Goal: Task Accomplishment & Management: Manage account settings

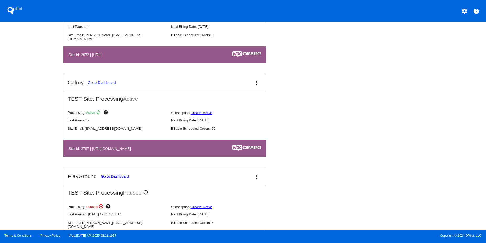
scroll to position [514, 0]
click at [97, 82] on link "Go to Dashboard" at bounding box center [102, 82] width 28 height 4
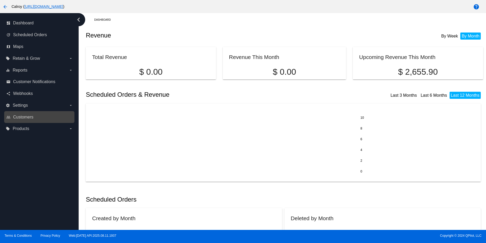
click at [44, 118] on link "people_outline Customers" at bounding box center [39, 117] width 67 height 8
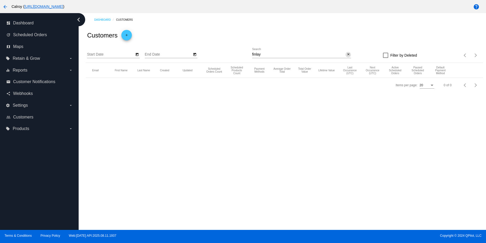
click at [348, 55] on mat-icon "close" at bounding box center [348, 54] width 4 height 4
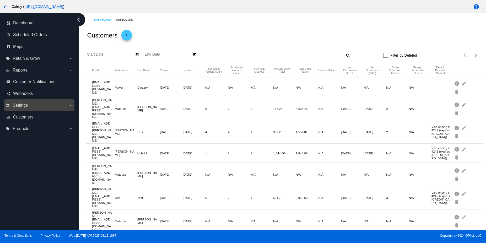
click at [34, 105] on label "settings Settings arrow_drop_down" at bounding box center [39, 105] width 67 height 8
click at [0, 0] on input "settings Settings arrow_drop_down" at bounding box center [0, 0] width 0 height 0
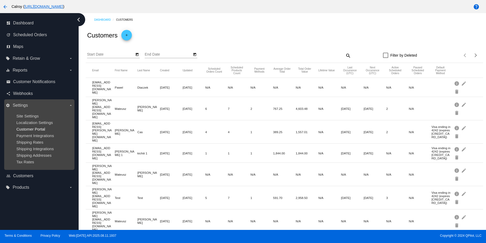
click at [39, 128] on span "Customer Portal" at bounding box center [30, 129] width 29 height 4
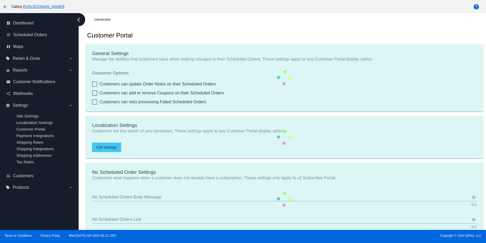
type input "Create a Subscription"
type input "[URL][DOMAIN_NAME]"
type input "1"
type input "20"
type input "500"
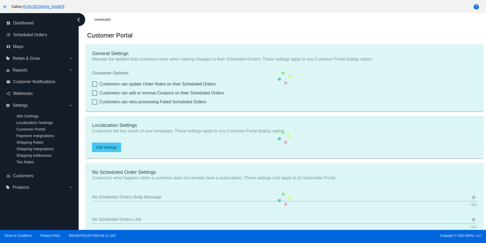
type input "500"
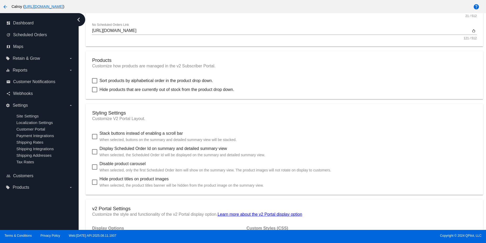
scroll to position [220, 0]
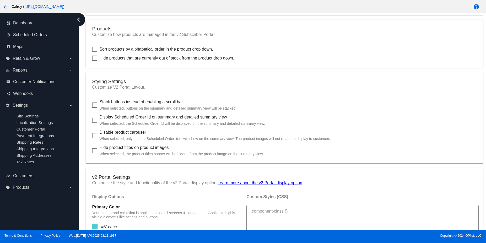
click at [95, 106] on div at bounding box center [94, 104] width 5 height 5
click at [95, 108] on input "Stack buttons instead of enabling a scroll bar When selected, buttons on the su…" at bounding box center [94, 108] width 0 height 0
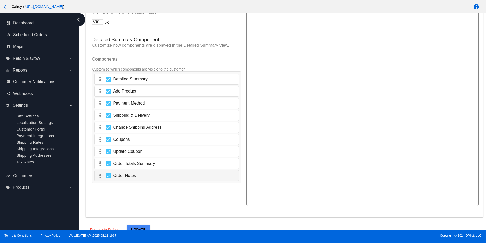
scroll to position [835, 0]
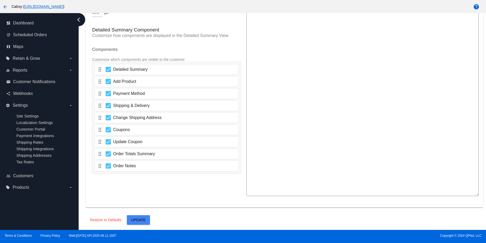
click at [144, 220] on span "Update" at bounding box center [138, 220] width 15 height 4
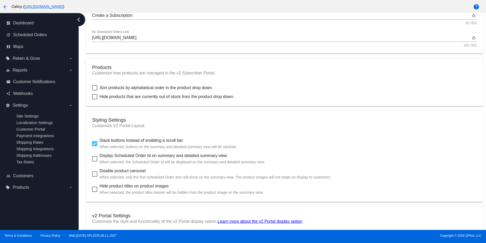
scroll to position [220, 0]
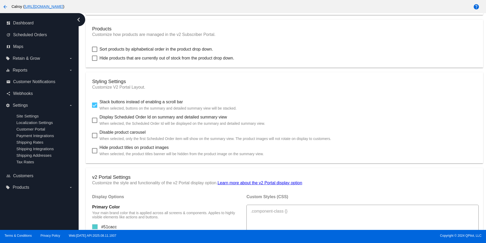
click at [97, 103] on div at bounding box center [94, 104] width 5 height 5
click at [95, 108] on input "Stack buttons instead of enabling a scroll bar When selected, buttons on the su…" at bounding box center [94, 108] width 0 height 0
checkbox input "false"
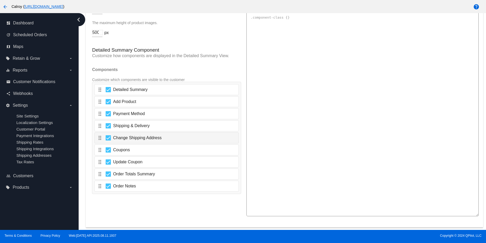
scroll to position [835, 0]
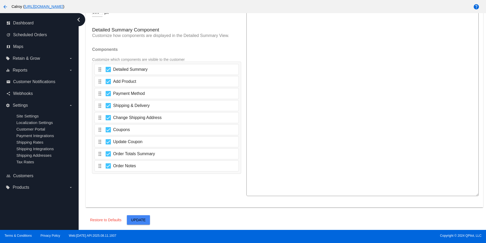
click at [137, 219] on span "Update" at bounding box center [138, 220] width 15 height 4
click at [30, 188] on label "local_offer Products arrow_drop_down" at bounding box center [39, 187] width 67 height 8
click at [0, 0] on input "local_offer Products arrow_drop_down" at bounding box center [0, 0] width 0 height 0
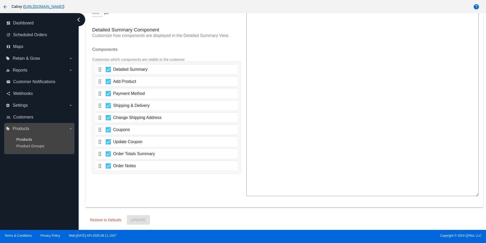
click at [21, 139] on span "Products" at bounding box center [24, 139] width 16 height 4
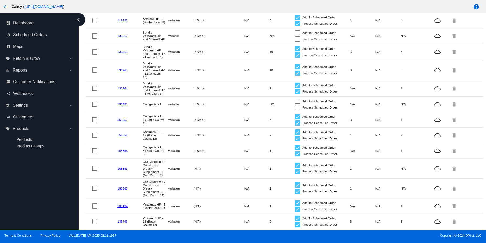
scroll to position [157, 0]
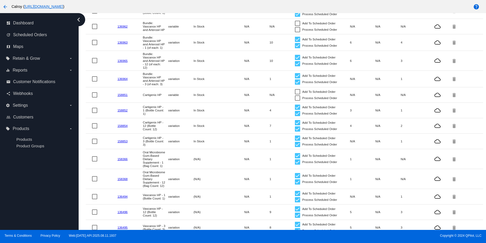
click at [123, 108] on link "158852" at bounding box center [122, 109] width 10 height 3
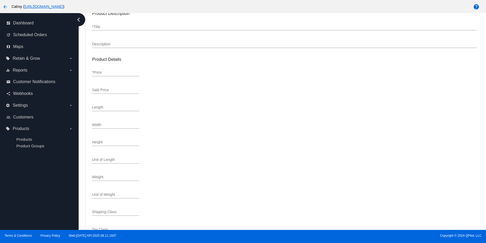
type input "variation"
type input "527682"
type input "158852"
type input "P060C902"
type input "Cartigenix HP - 1 (Bottle Count: 1)"
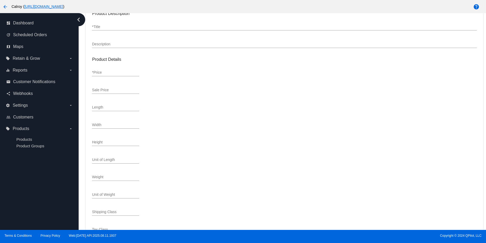
type input "79.99"
type input "2.00"
type input "4.125"
type input "0.2500"
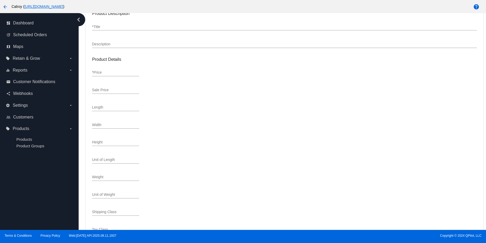
type input "In Stock"
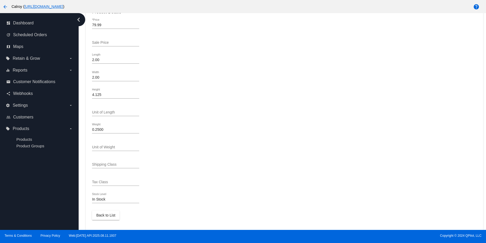
scroll to position [205, 0]
click at [24, 108] on label "settings Settings arrow_drop_down" at bounding box center [39, 105] width 67 height 8
click at [0, 0] on input "settings Settings arrow_drop_down" at bounding box center [0, 0] width 0 height 0
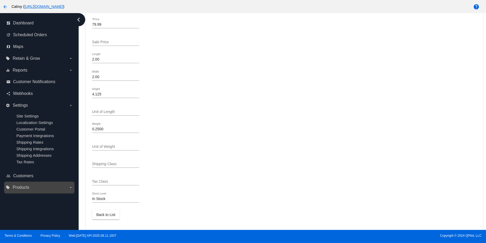
click at [33, 185] on label "local_offer Products arrow_drop_down" at bounding box center [39, 187] width 67 height 8
click at [0, 0] on input "local_offer Products arrow_drop_down" at bounding box center [0, 0] width 0 height 0
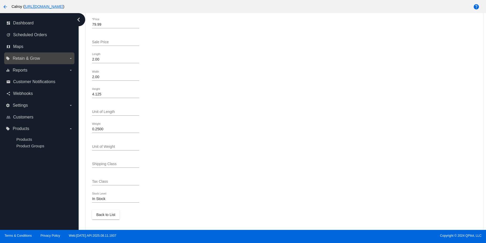
click at [46, 61] on label "local_offer Retain & Grow arrow_drop_down" at bounding box center [39, 58] width 67 height 8
click at [0, 0] on input "local_offer Retain & Grow arrow_drop_down" at bounding box center [0, 0] width 0 height 0
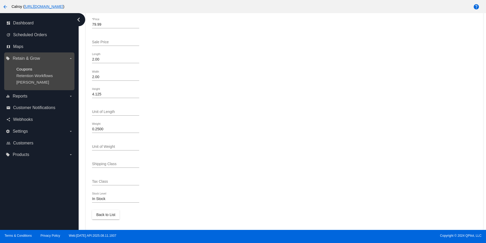
click at [24, 70] on span "Coupons" at bounding box center [24, 69] width 16 height 4
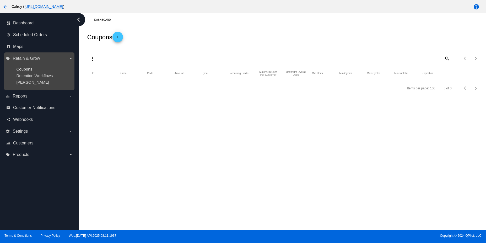
click at [27, 70] on span "Coupons" at bounding box center [24, 69] width 16 height 4
click at [50, 74] on span "Retention Workflows" at bounding box center [34, 75] width 36 height 4
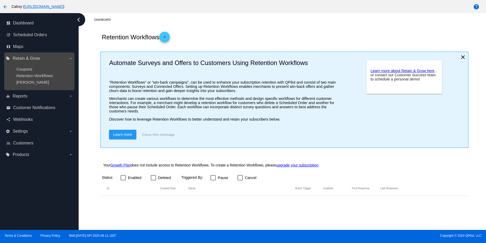
click at [28, 85] on ul "Coupons Retention Workflows [PERSON_NAME]" at bounding box center [39, 76] width 67 height 26
click at [31, 83] on span "[PERSON_NAME]" at bounding box center [32, 82] width 33 height 4
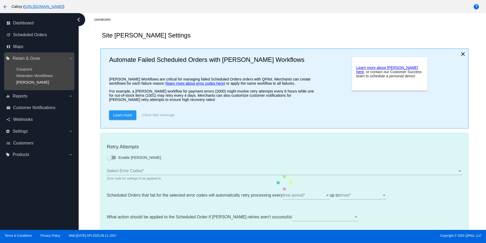
type input "If no changes are made, we will automatically retry processing your {{Scheduled…"
type input "If no changes are made, we will automatically {{DunningAction}} your {{Schedule…"
type input "Your {{ScheduledOrder}} was {{DunningAction}}."
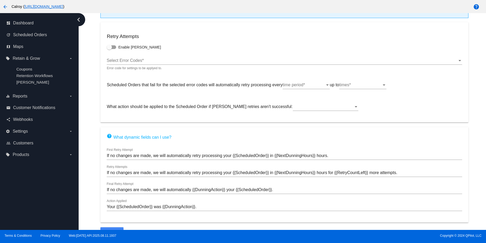
scroll to position [117, 0]
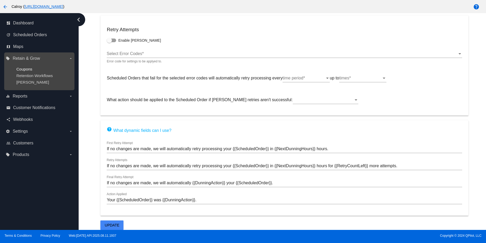
click at [25, 70] on span "Coupons" at bounding box center [24, 69] width 16 height 4
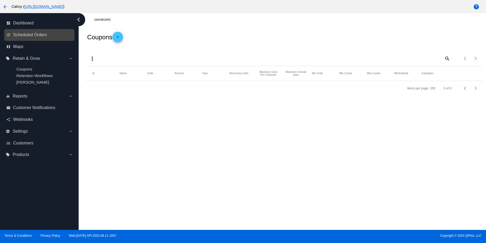
click at [32, 38] on link "update Scheduled Orders" at bounding box center [39, 35] width 67 height 8
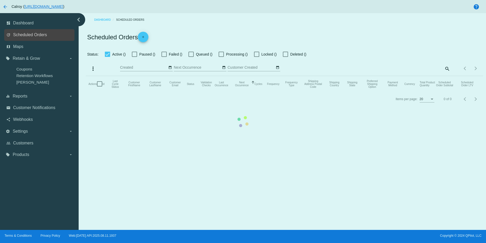
checkbox input "true"
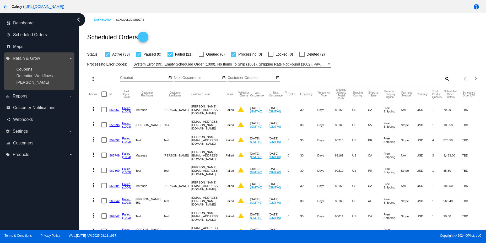
click at [25, 71] on span "Coupons" at bounding box center [24, 69] width 16 height 4
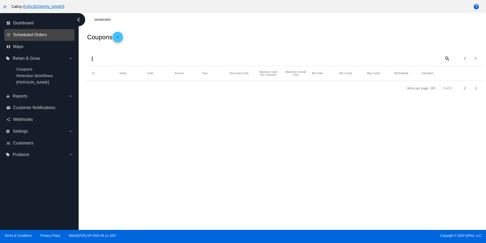
click at [30, 37] on span "Scheduled Orders" at bounding box center [30, 34] width 34 height 5
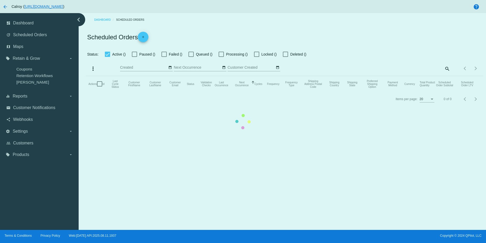
checkbox input "true"
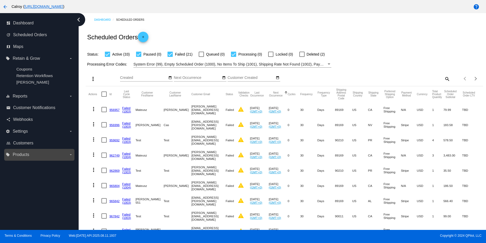
click at [30, 156] on label "local_offer Products arrow_drop_down" at bounding box center [39, 154] width 67 height 8
click at [0, 0] on input "local_offer Products arrow_drop_down" at bounding box center [0, 0] width 0 height 0
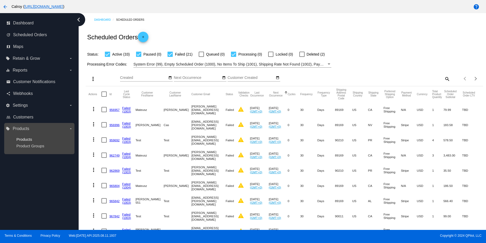
click at [25, 140] on span "Products" at bounding box center [24, 139] width 16 height 4
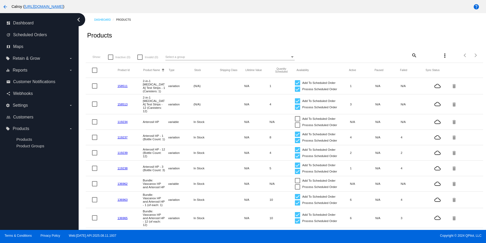
click at [120, 135] on link "119237" at bounding box center [122, 136] width 10 height 3
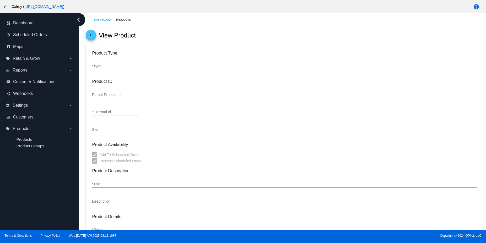
type input "variation"
type input "533496"
type input "119237"
type input "P060C502"
type input "Arterosil HP - 1 (Bottle Count: 1)"
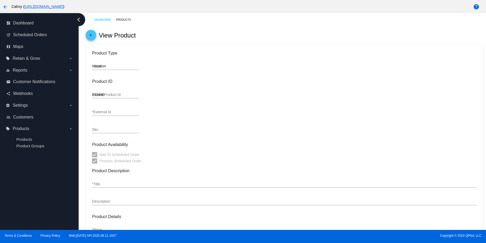
type input "129"
type input "2.000"
type input "4.125"
type input "0.1875"
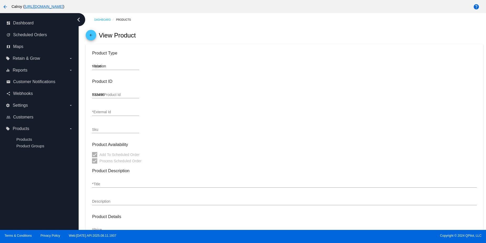
type input "In Stock"
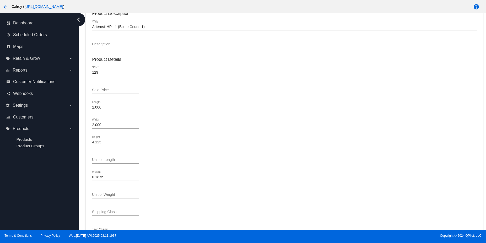
scroll to position [205, 0]
